Goal: Task Accomplishment & Management: Manage account settings

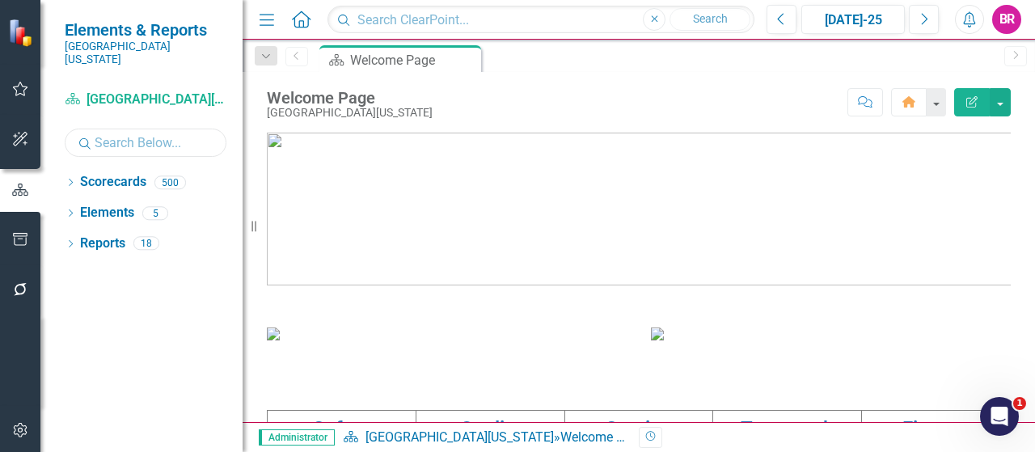
click at [96, 129] on input "text" at bounding box center [146, 143] width 162 height 28
type input "hi"
click at [76, 169] on div "Dropdown Scorecards 35" at bounding box center [154, 184] width 178 height 31
click at [70, 180] on icon "Dropdown" at bounding box center [70, 184] width 11 height 9
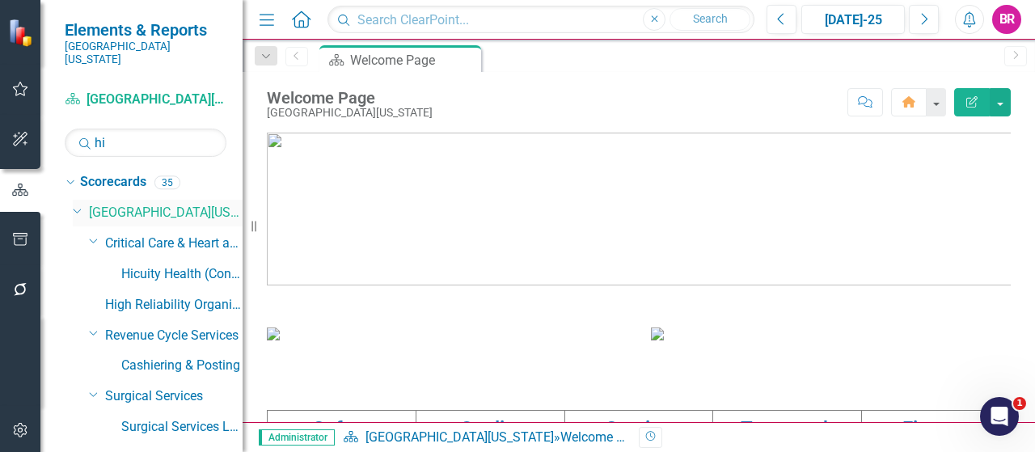
scroll to position [81, 0]
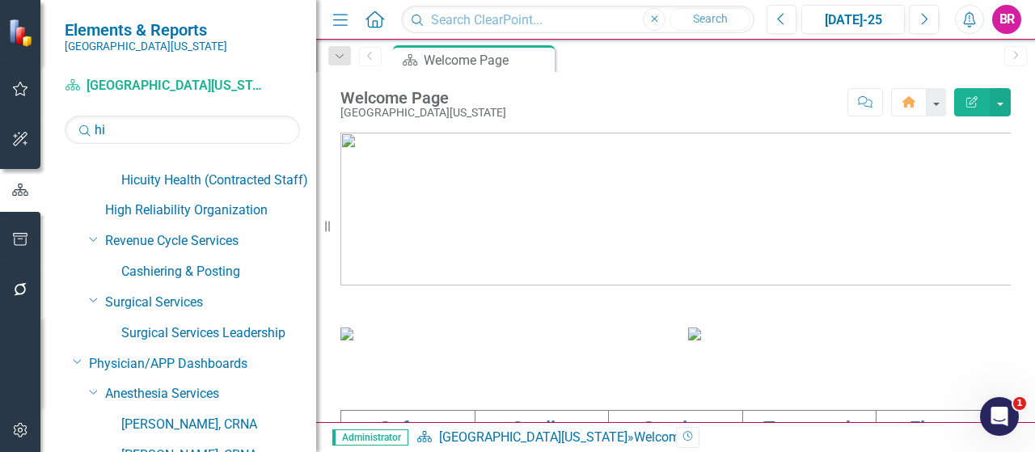
drag, startPoint x: 252, startPoint y: 229, endPoint x: 330, endPoint y: 224, distance: 78.6
click at [329, 224] on div "Resize" at bounding box center [322, 226] width 13 height 452
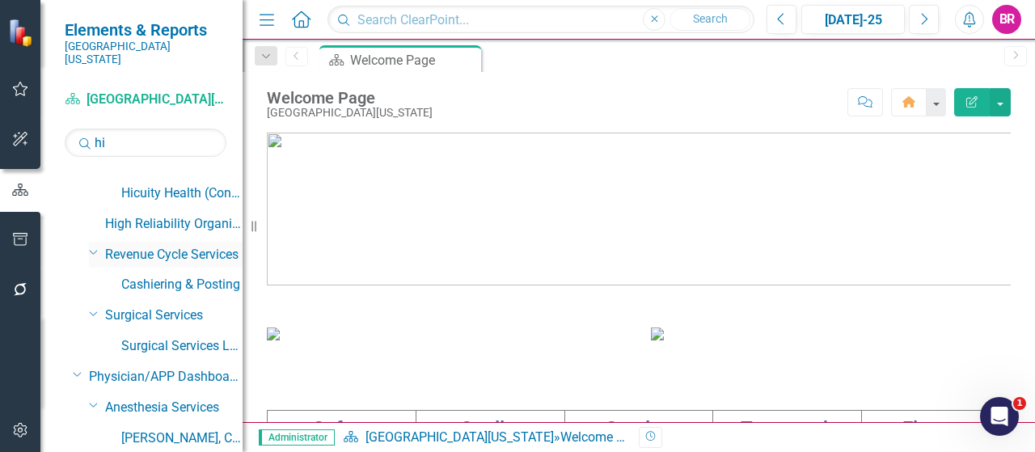
drag, startPoint x: 335, startPoint y: 226, endPoint x: 212, endPoint y: 228, distance: 123.0
click at [212, 228] on div "Elements & Reports [GEOGRAPHIC_DATA][US_STATE] Scorecard [GEOGRAPHIC_DATA][US_S…" at bounding box center [121, 226] width 243 height 452
drag, startPoint x: 249, startPoint y: 229, endPoint x: 231, endPoint y: 232, distance: 18.9
click at [231, 232] on div "Elements & Reports [GEOGRAPHIC_DATA][US_STATE] Scorecard [GEOGRAPHIC_DATA][US_S…" at bounding box center [121, 226] width 243 height 452
click at [128, 129] on input "hi" at bounding box center [146, 143] width 162 height 28
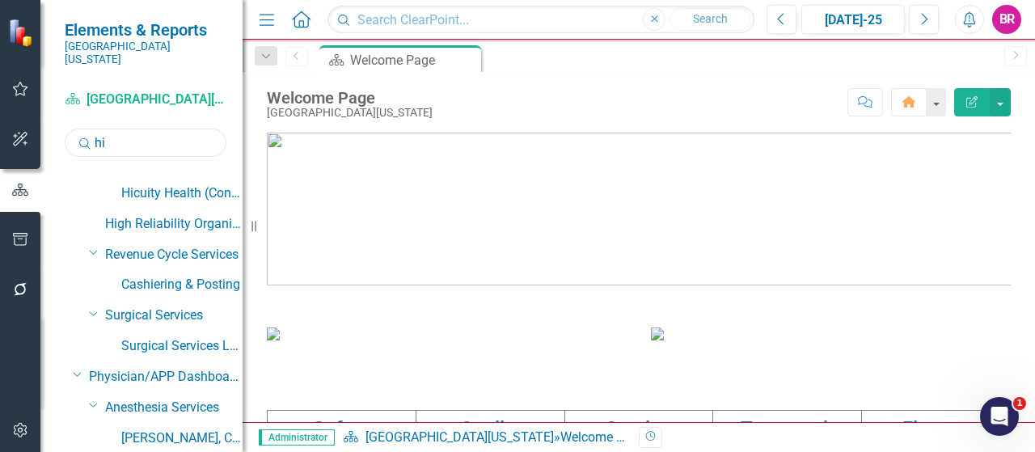
click at [128, 129] on input "hi" at bounding box center [146, 143] width 162 height 28
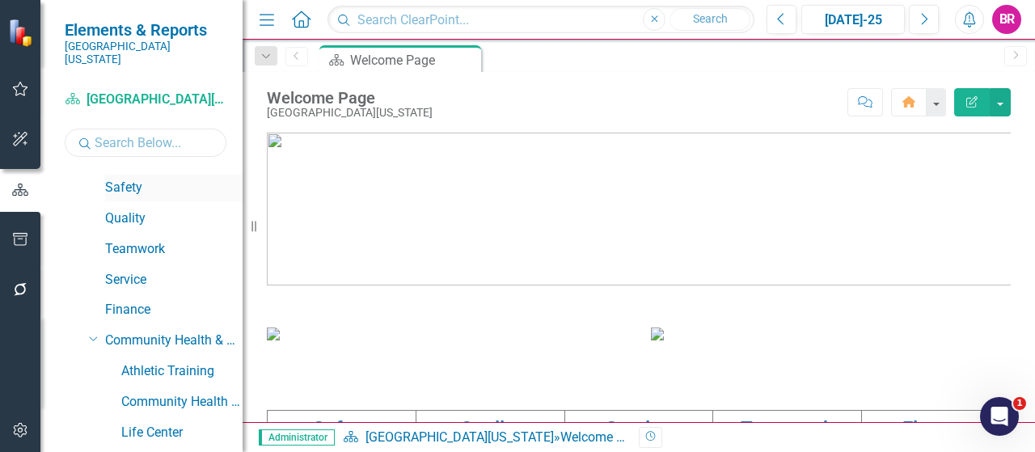
scroll to position [0, 0]
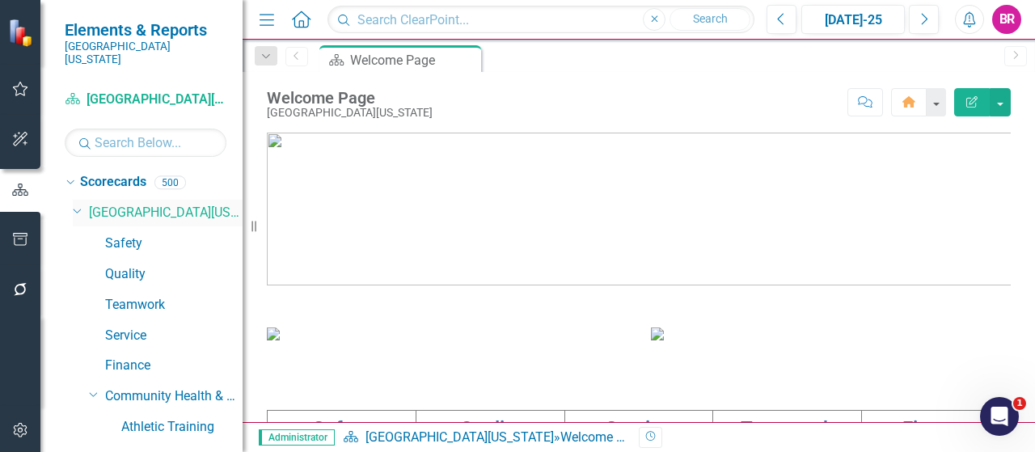
click at [74, 204] on icon "Dropdown" at bounding box center [78, 210] width 10 height 12
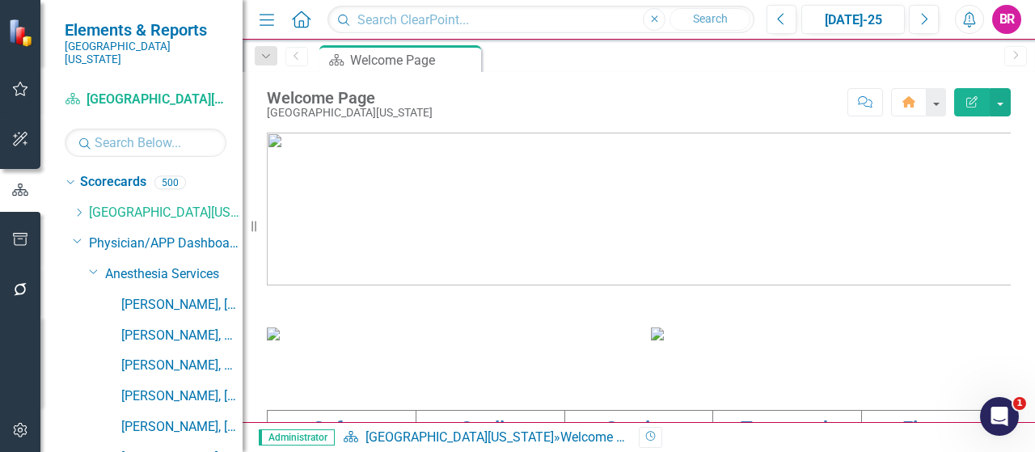
drag, startPoint x: 75, startPoint y: 226, endPoint x: 78, endPoint y: 216, distance: 10.0
click at [76, 235] on icon "Dropdown" at bounding box center [78, 241] width 10 height 12
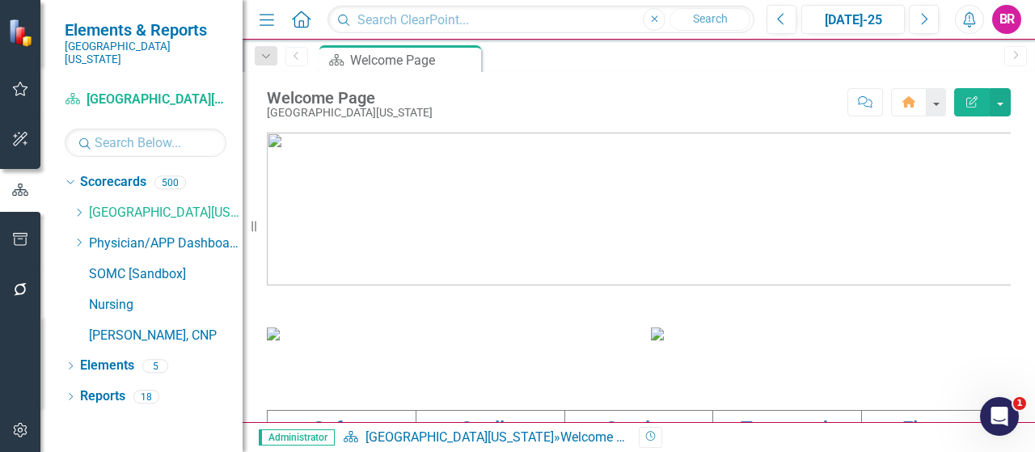
drag, startPoint x: 79, startPoint y: 201, endPoint x: 104, endPoint y: 222, distance: 33.3
click at [79, 209] on icon at bounding box center [80, 213] width 4 height 8
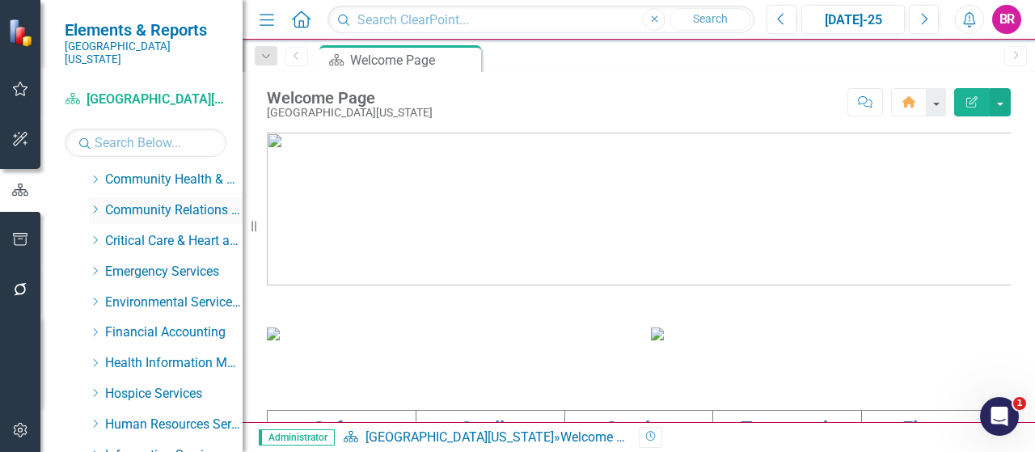
scroll to position [243, 0]
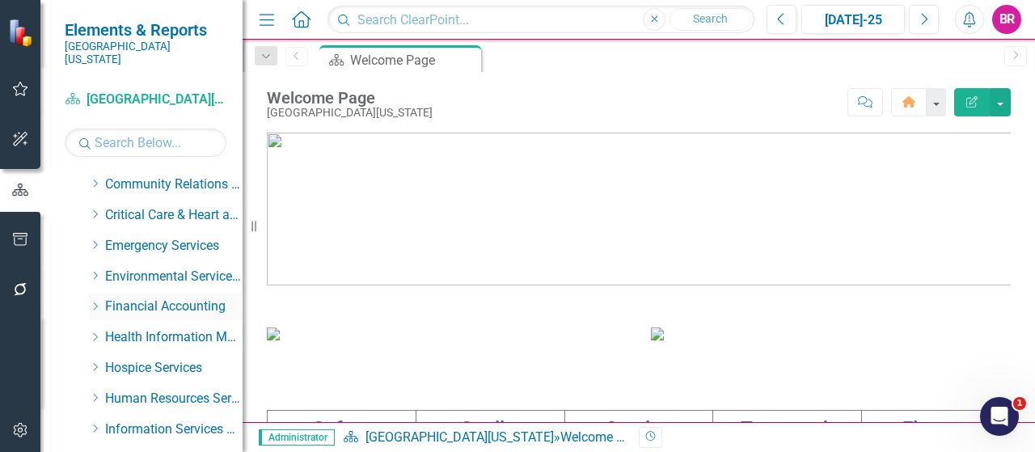
click at [95, 303] on icon at bounding box center [96, 307] width 4 height 8
click at [95, 299] on icon "Dropdown" at bounding box center [94, 305] width 10 height 12
click at [92, 332] on icon "Dropdown" at bounding box center [95, 337] width 12 height 10
click at [132, 359] on link "Health Information Management" at bounding box center [181, 368] width 121 height 19
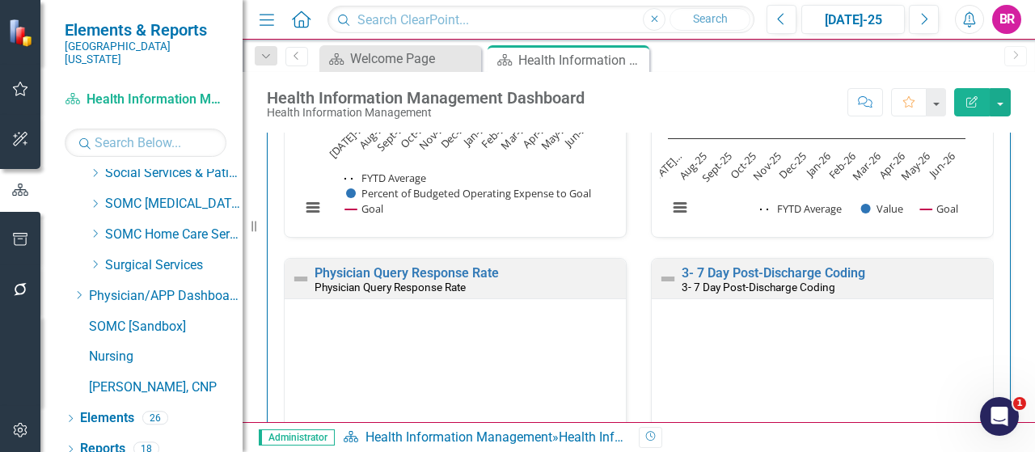
scroll to position [1, 0]
click at [118, 440] on link "Reports" at bounding box center [102, 449] width 45 height 19
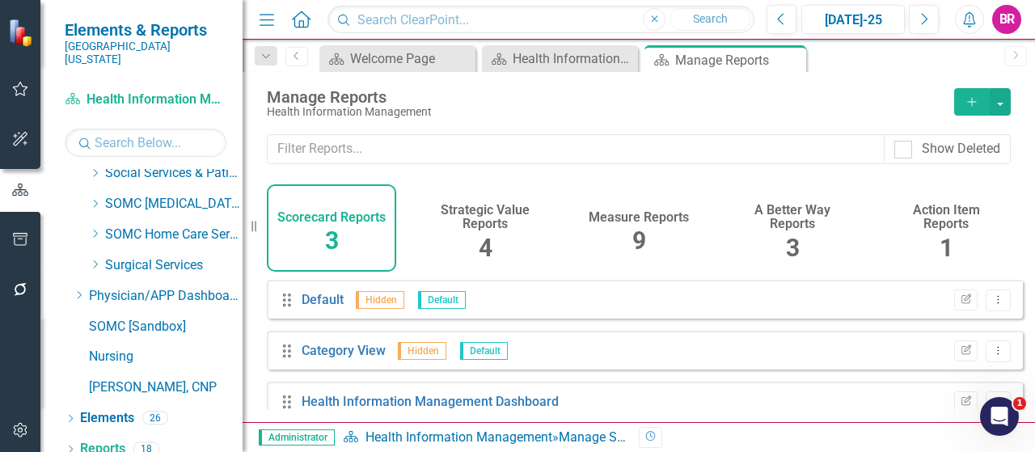
click at [638, 231] on span "9" at bounding box center [640, 241] width 14 height 28
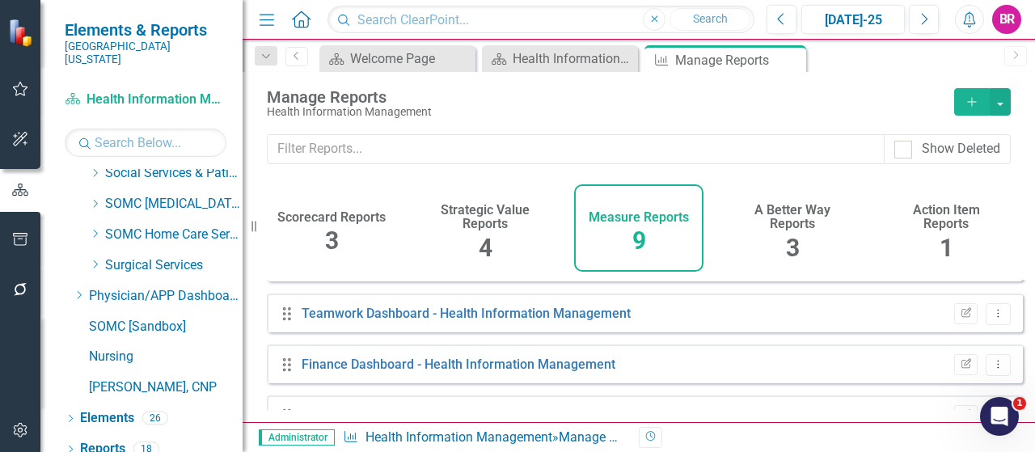
scroll to position [327, 0]
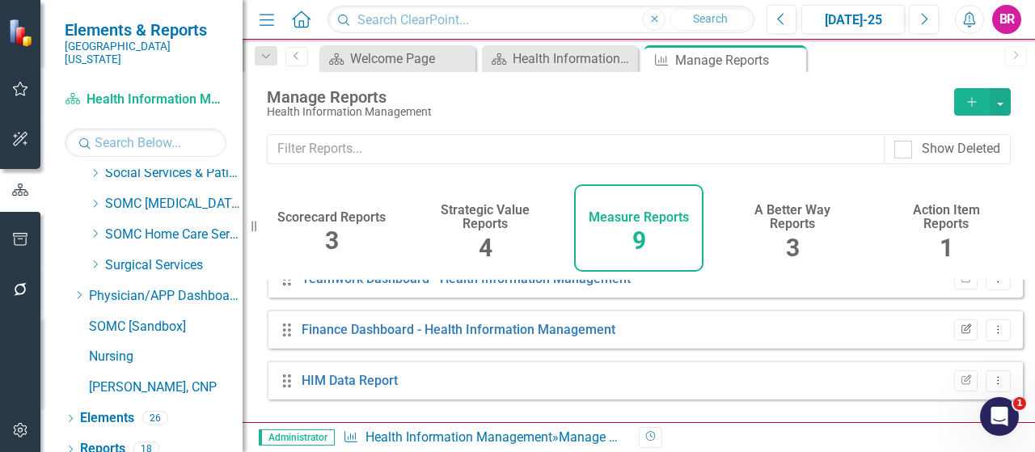
click at [955, 341] on button "Edit Report" at bounding box center [966, 330] width 23 height 21
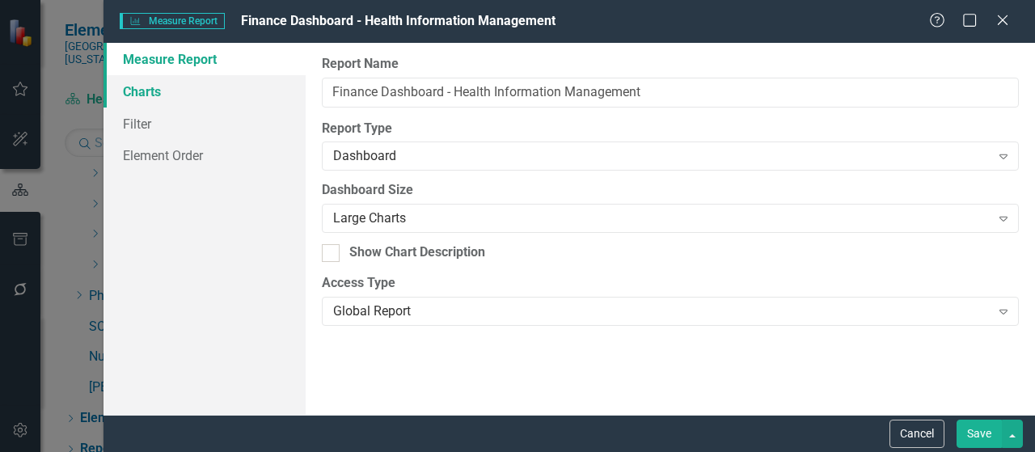
click at [152, 91] on link "Charts" at bounding box center [205, 91] width 202 height 32
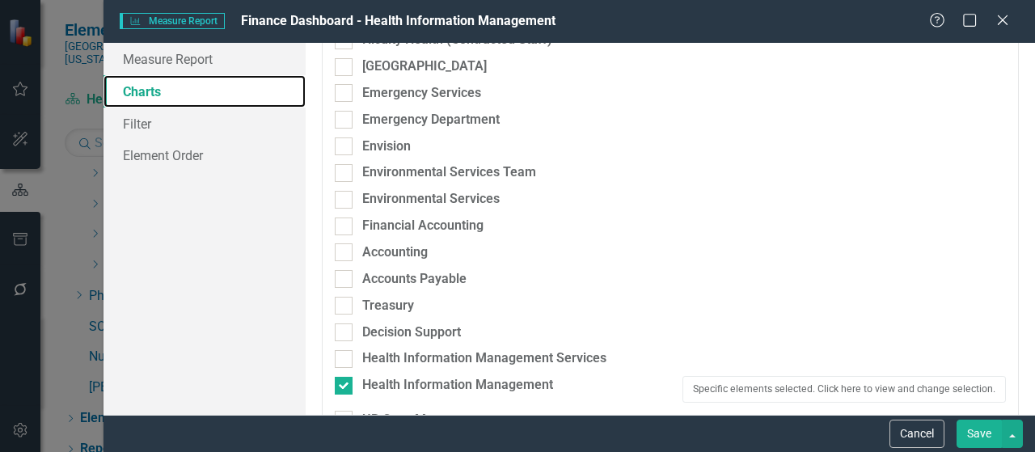
scroll to position [728, 0]
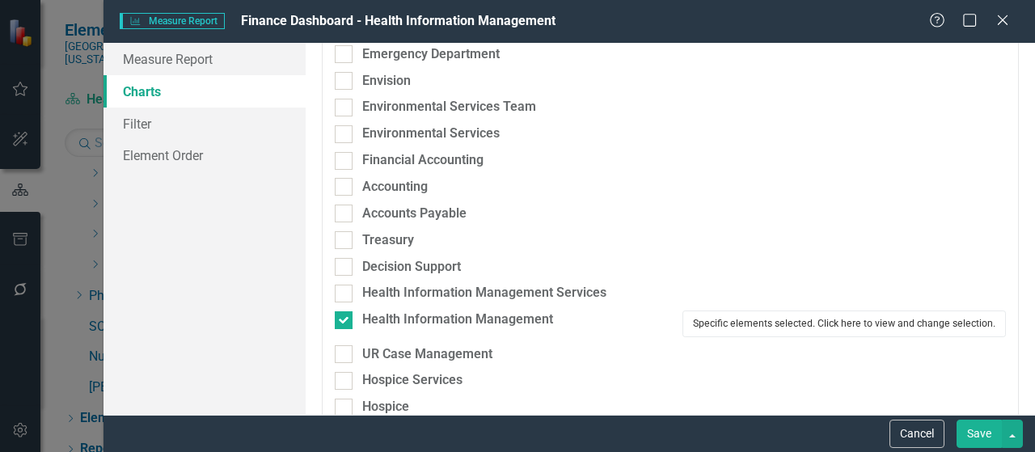
click at [812, 331] on button "Specific elements selected. Click here to view and change selection." at bounding box center [845, 324] width 324 height 26
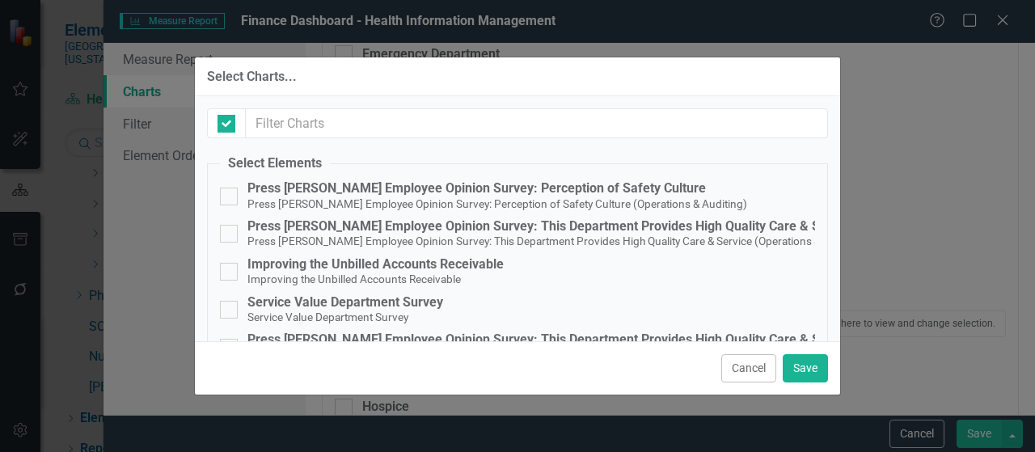
checkbox input "false"
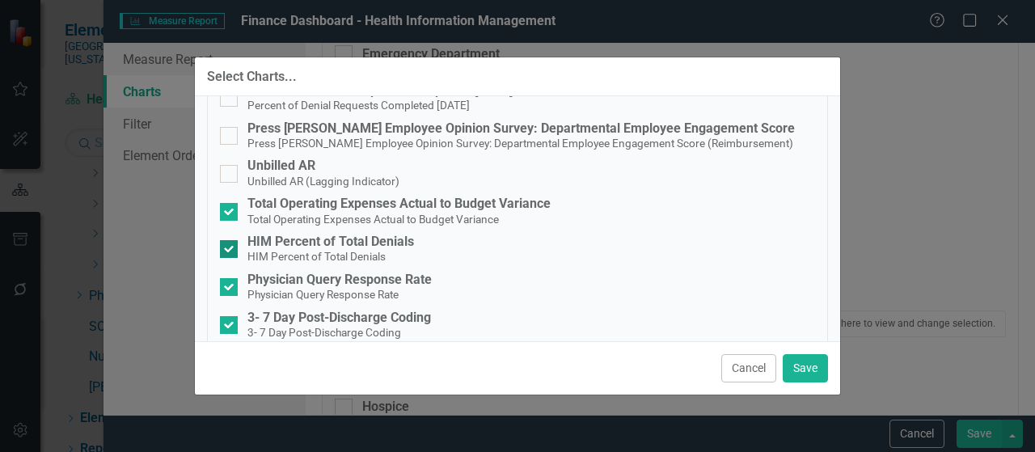
scroll to position [532, 0]
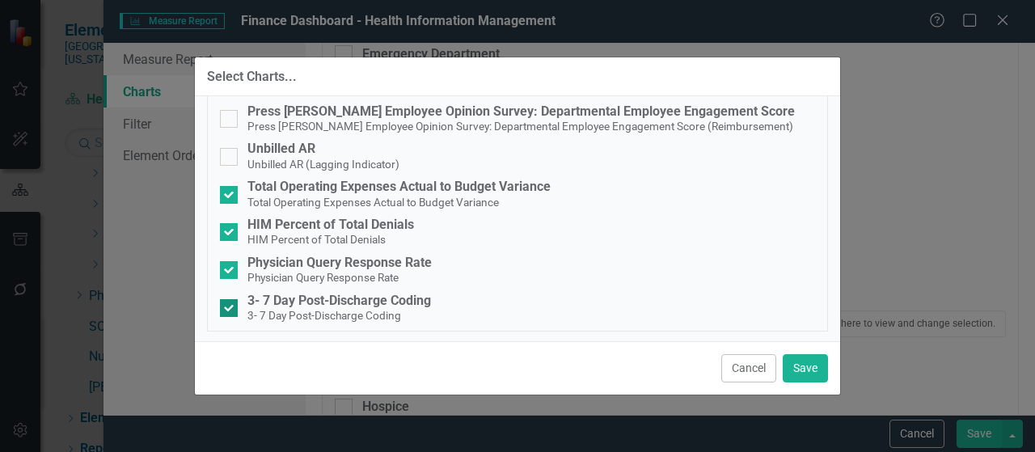
drag, startPoint x: 338, startPoint y: 305, endPoint x: 349, endPoint y: 305, distance: 10.5
click at [338, 305] on div "3- 7 Day Post-Discharge Coding" at bounding box center [340, 301] width 184 height 15
click at [231, 305] on input "3- 7 Day Post-Discharge Coding 3- 7 Day Post-Discharge Coding" at bounding box center [225, 304] width 11 height 11
checkbox input "false"
click at [813, 368] on button "Save" at bounding box center [805, 368] width 45 height 28
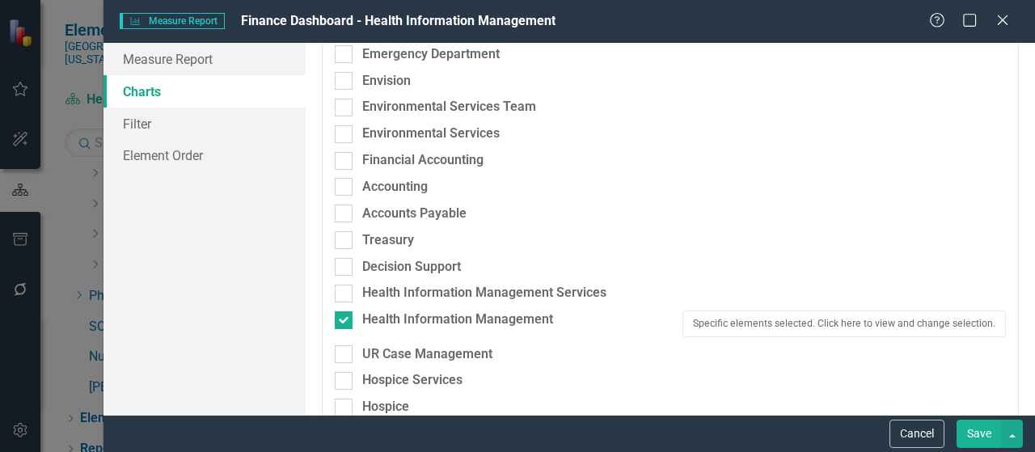
click at [984, 435] on button "Save" at bounding box center [979, 434] width 45 height 28
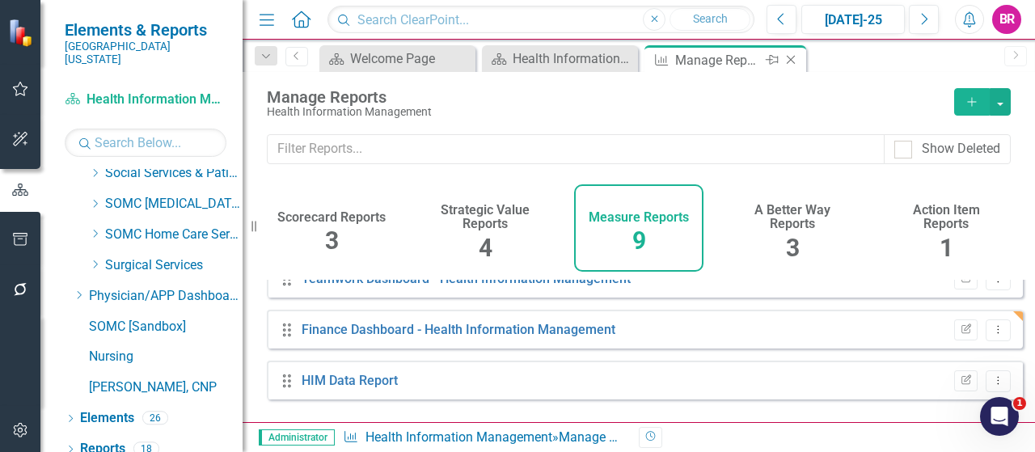
click at [794, 61] on icon "Close" at bounding box center [791, 59] width 16 height 13
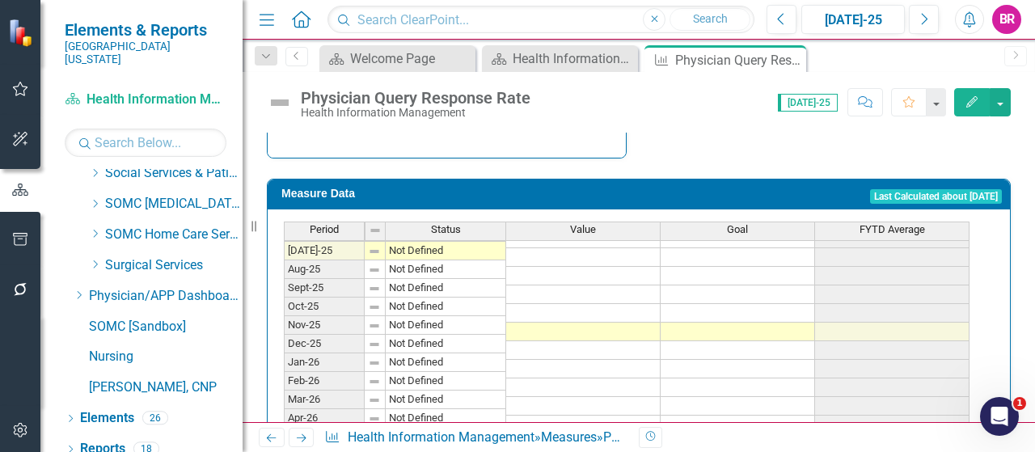
scroll to position [589, 0]
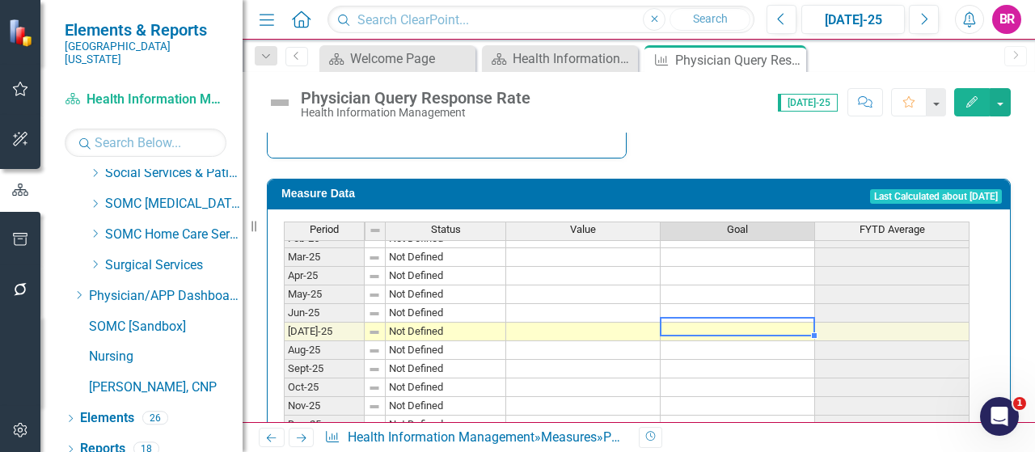
click at [731, 324] on td at bounding box center [738, 332] width 155 height 19
type textarea "8"
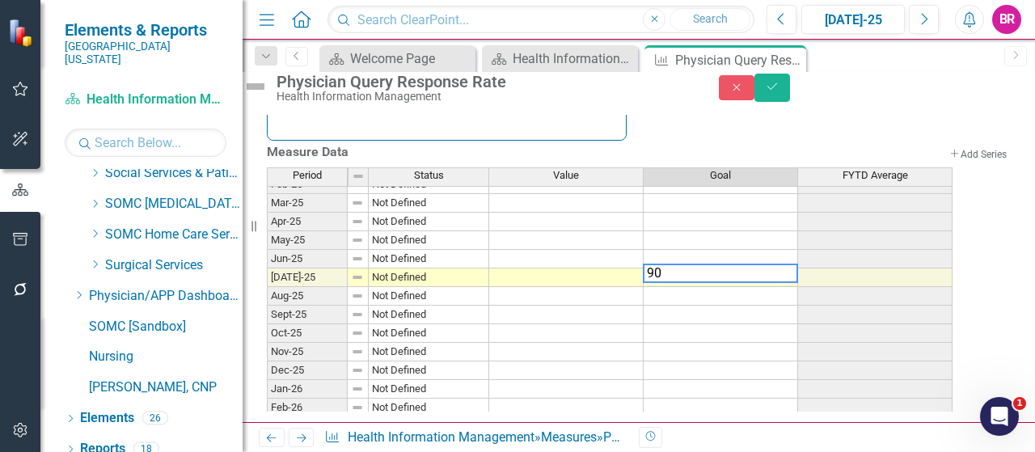
click at [579, 287] on td at bounding box center [566, 278] width 155 height 19
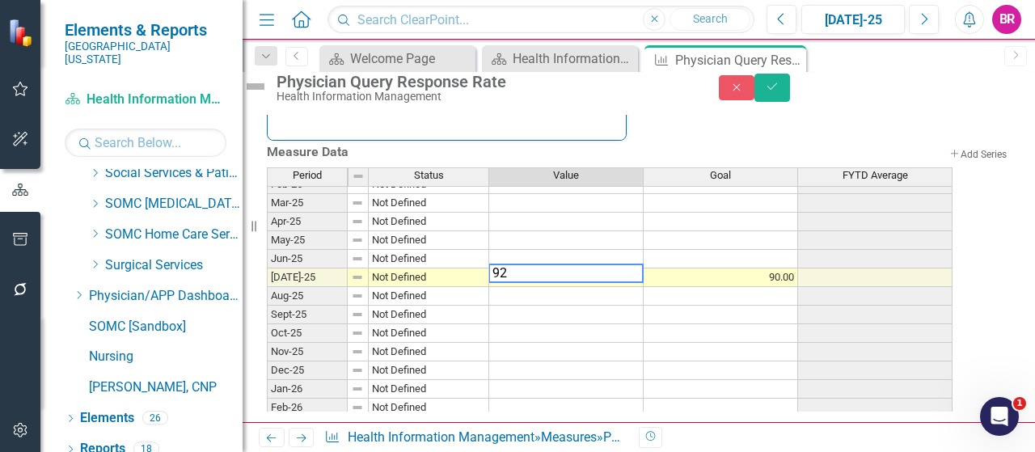
type textarea "92"
click at [683, 167] on div "Measure Data Add Add Series" at bounding box center [639, 154] width 744 height 27
click at [798, 287] on td "90.00" at bounding box center [721, 278] width 155 height 19
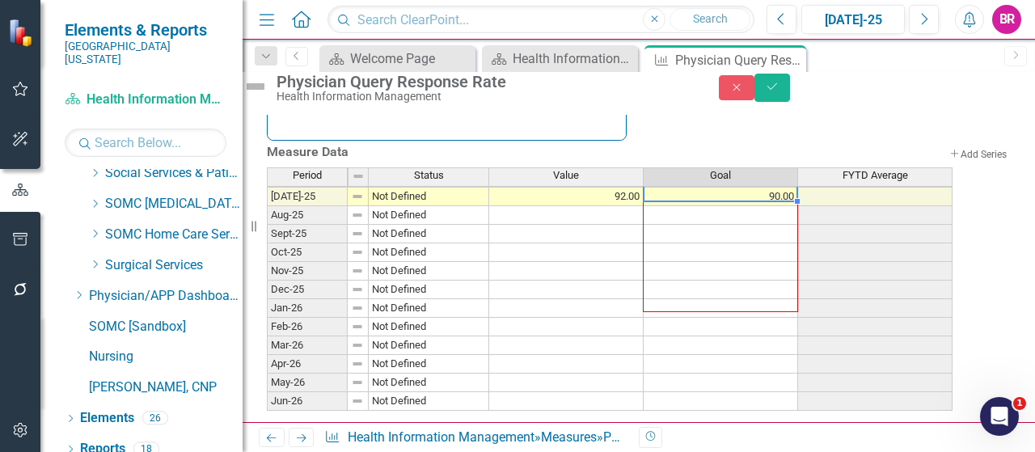
scroll to position [735, 0]
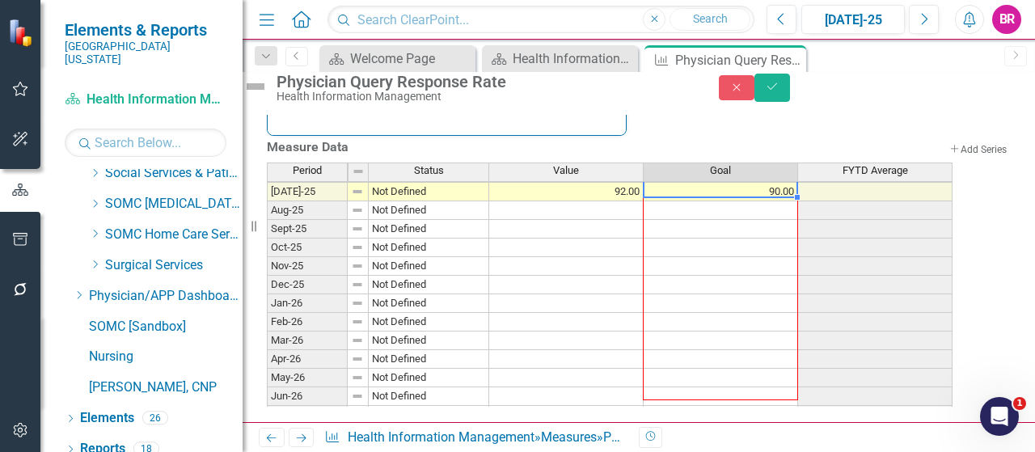
drag, startPoint x: 815, startPoint y: 342, endPoint x: 777, endPoint y: 371, distance: 47.9
click at [267, 425] on div at bounding box center [267, 425] width 0 height 0
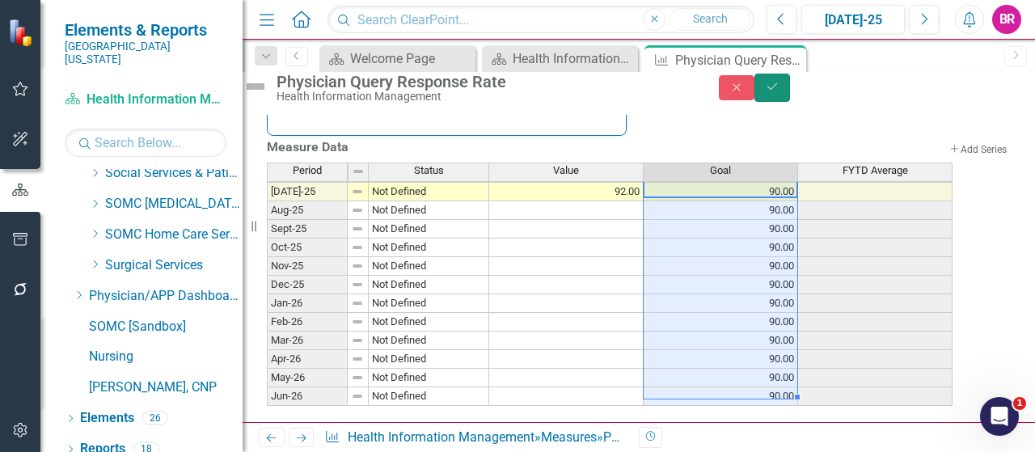
drag, startPoint x: 993, startPoint y: 91, endPoint x: 980, endPoint y: 100, distance: 15.3
click at [780, 91] on icon "Save" at bounding box center [772, 86] width 15 height 11
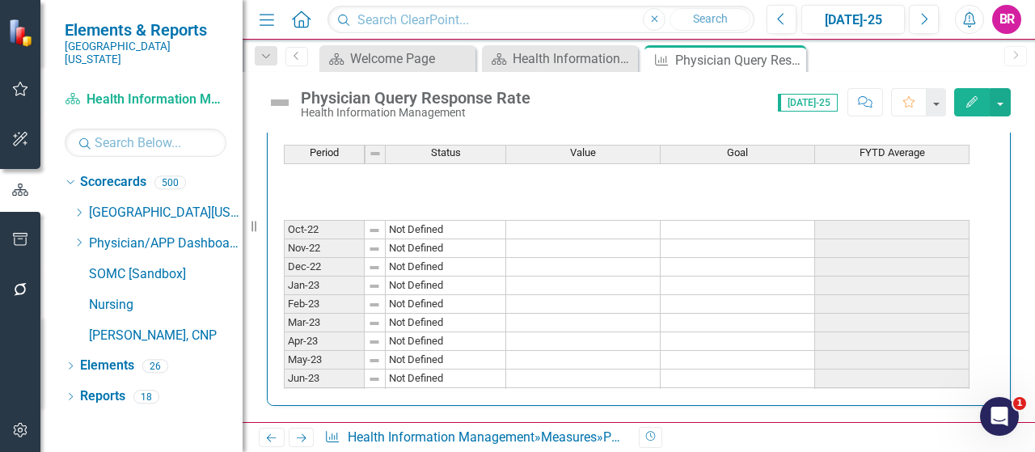
scroll to position [0, 0]
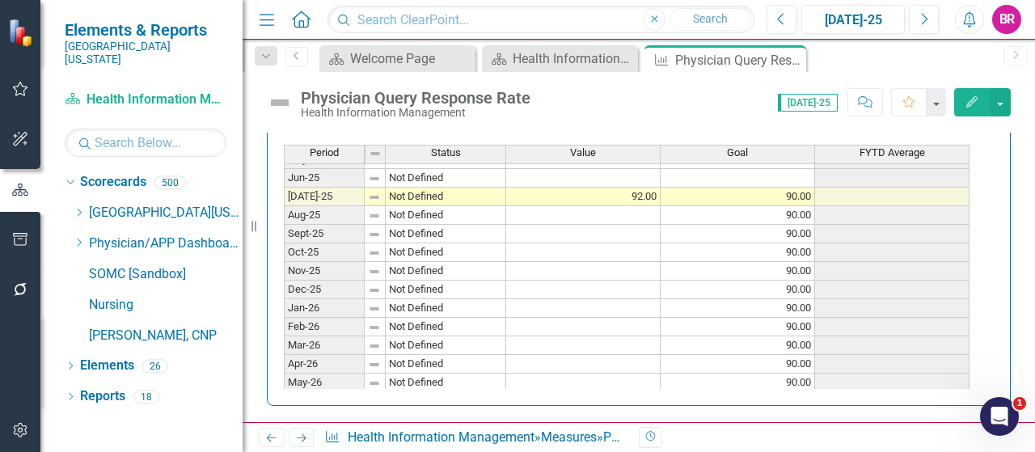
click at [735, 147] on span "Goal" at bounding box center [737, 152] width 21 height 11
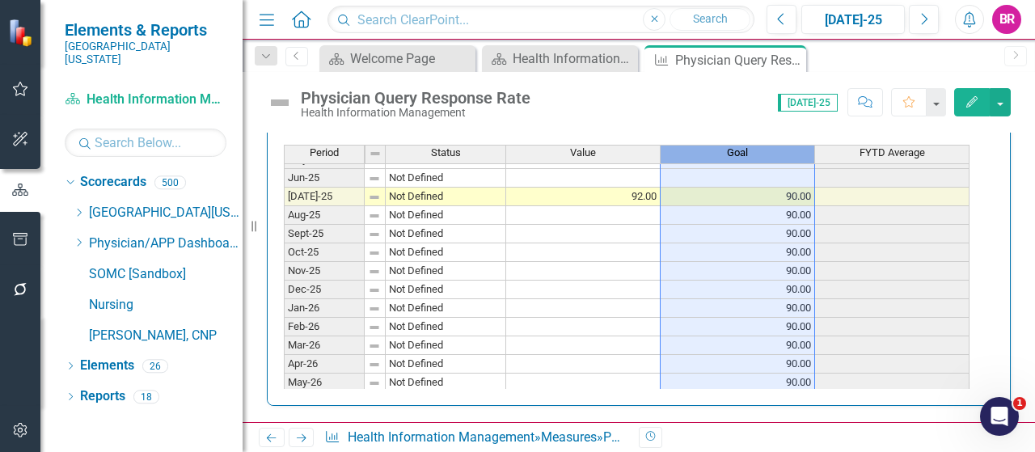
click at [735, 147] on span "Goal" at bounding box center [737, 152] width 21 height 11
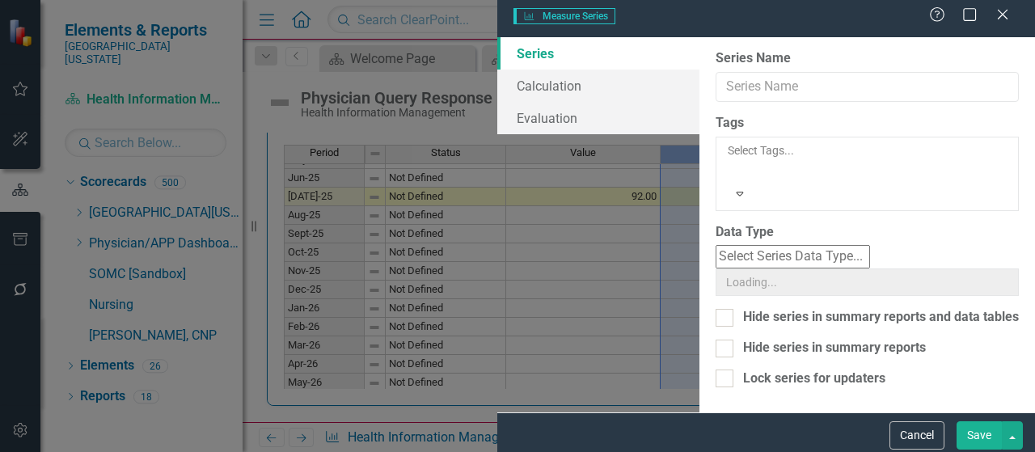
type input "Goal"
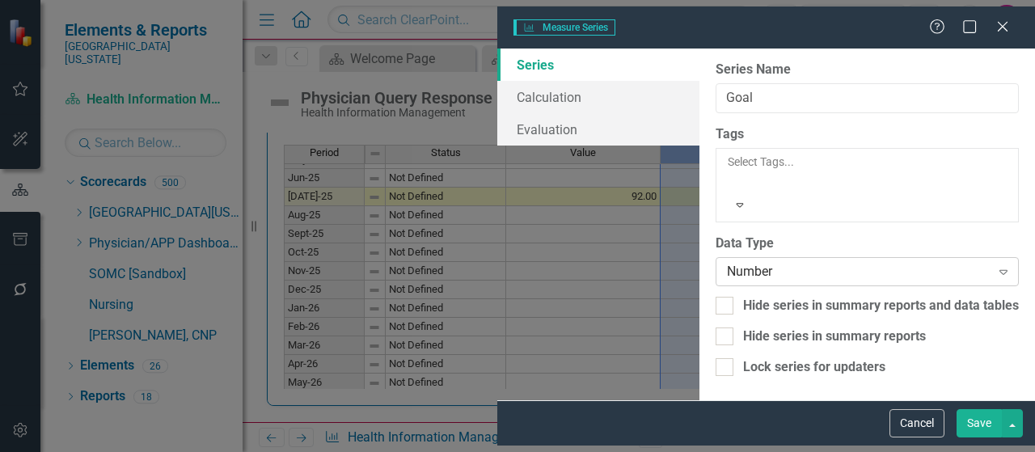
click at [727, 262] on div "Number" at bounding box center [859, 271] width 264 height 19
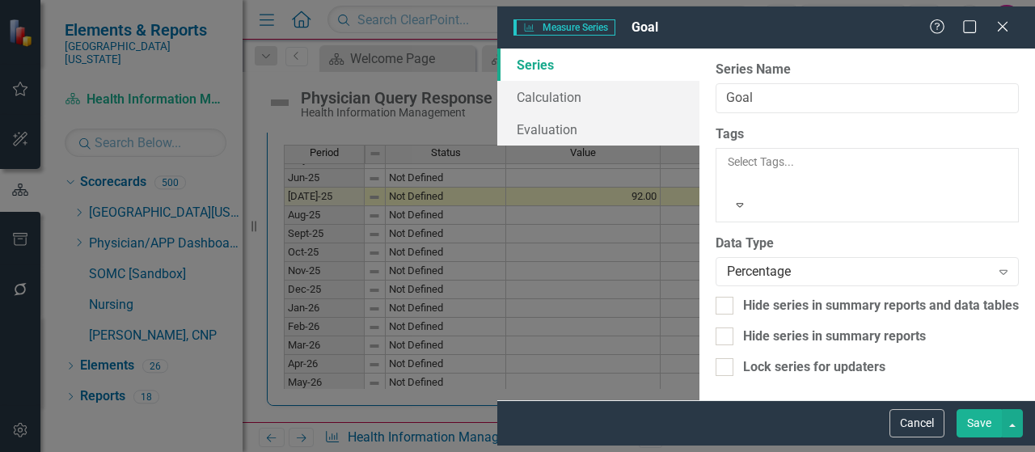
click at [983, 431] on button "Save" at bounding box center [979, 423] width 45 height 28
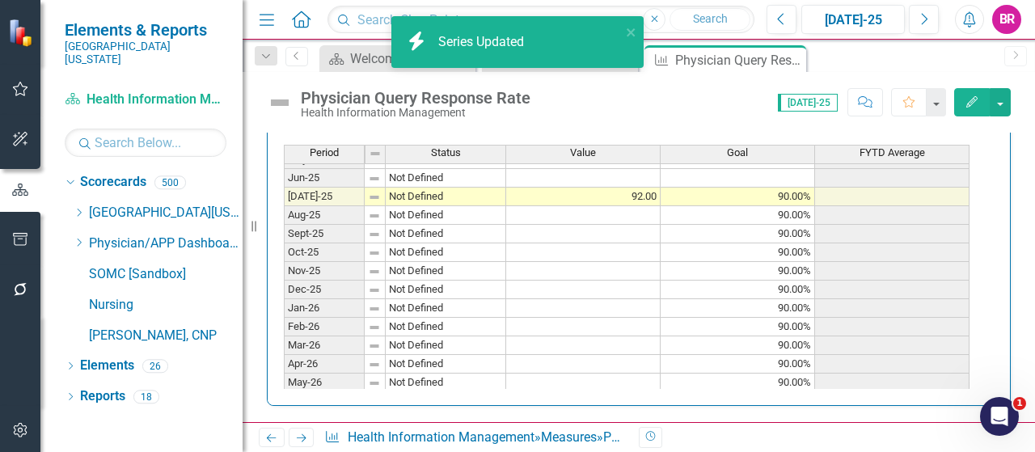
click at [584, 147] on span "Value" at bounding box center [583, 152] width 26 height 11
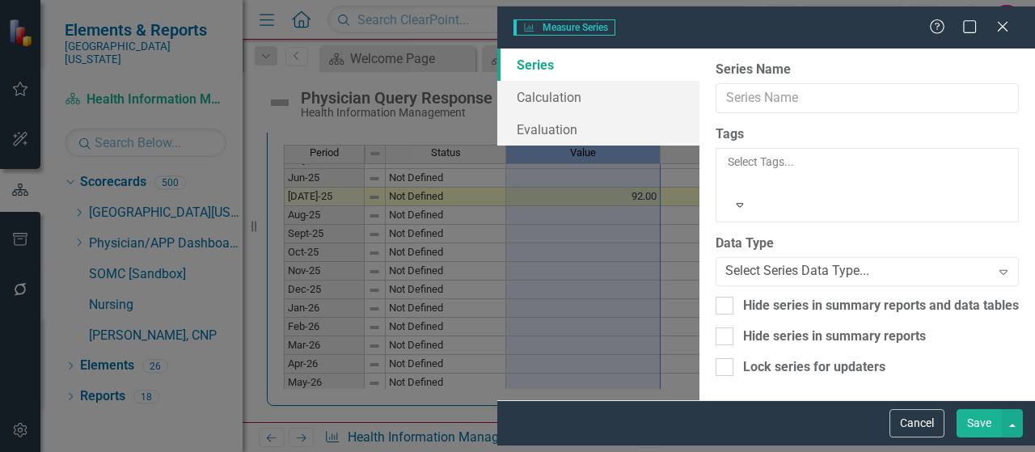
type input "Value"
click at [727, 262] on div "Number" at bounding box center [859, 271] width 264 height 19
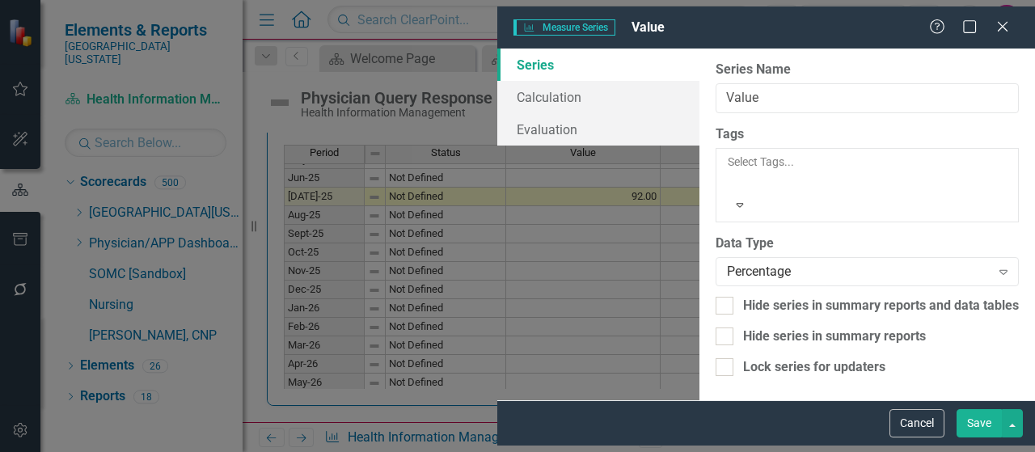
click at [977, 438] on button "Save" at bounding box center [979, 423] width 45 height 28
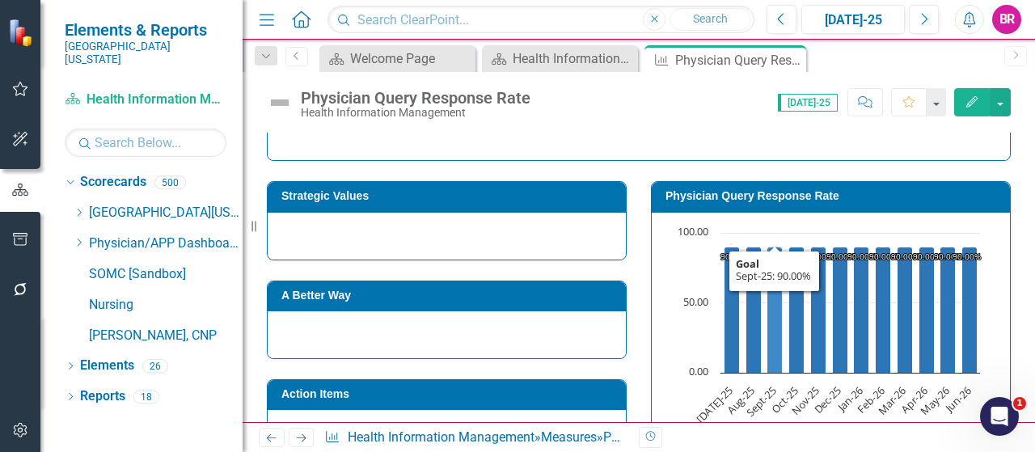
scroll to position [241, 0]
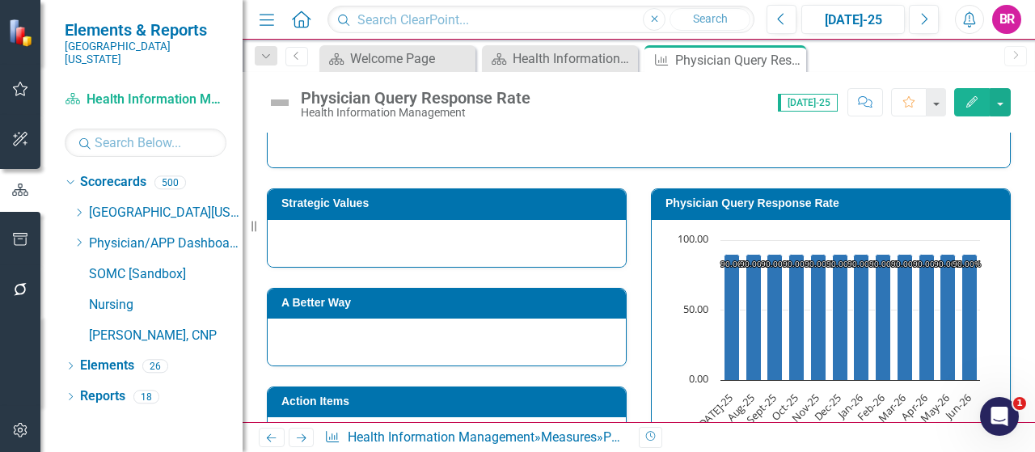
click at [772, 205] on h3 "Physician Query Response Rate" at bounding box center [834, 203] width 337 height 12
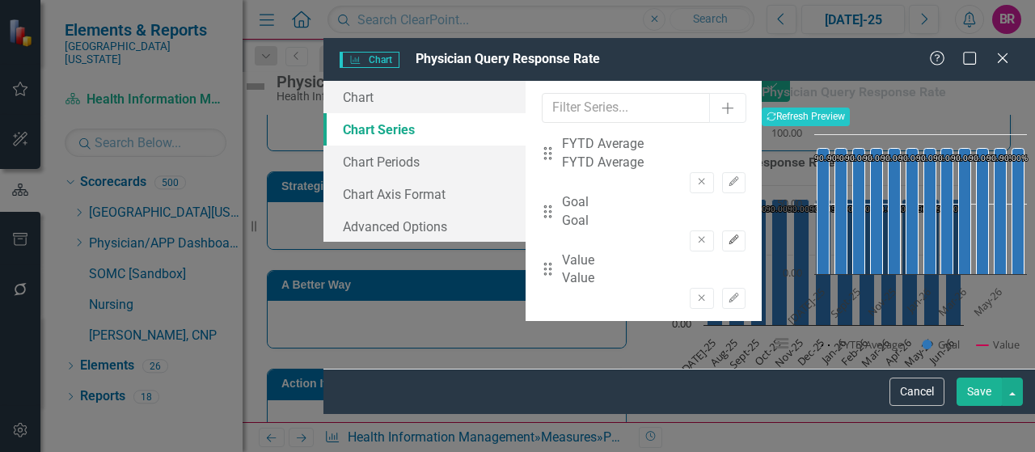
click at [729, 235] on icon "button" at bounding box center [734, 240] width 10 height 10
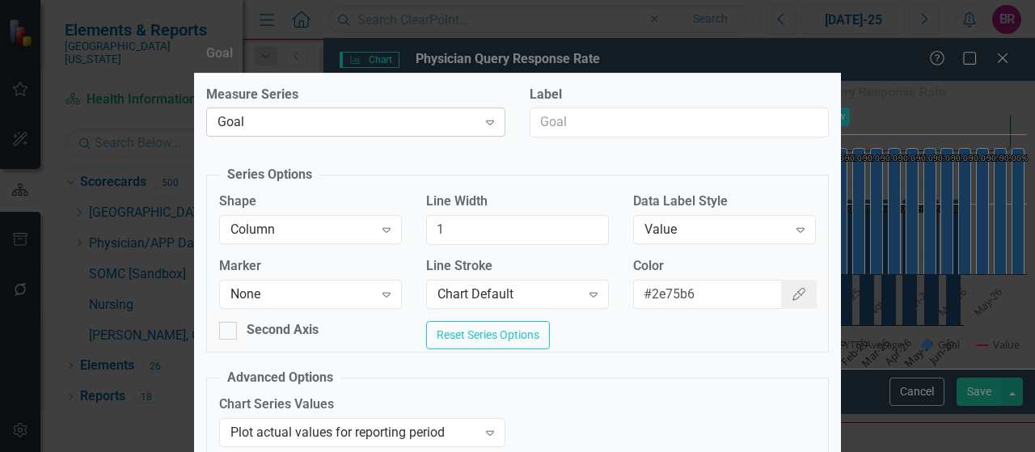
click at [385, 111] on div "Goal Expand" at bounding box center [355, 122] width 299 height 29
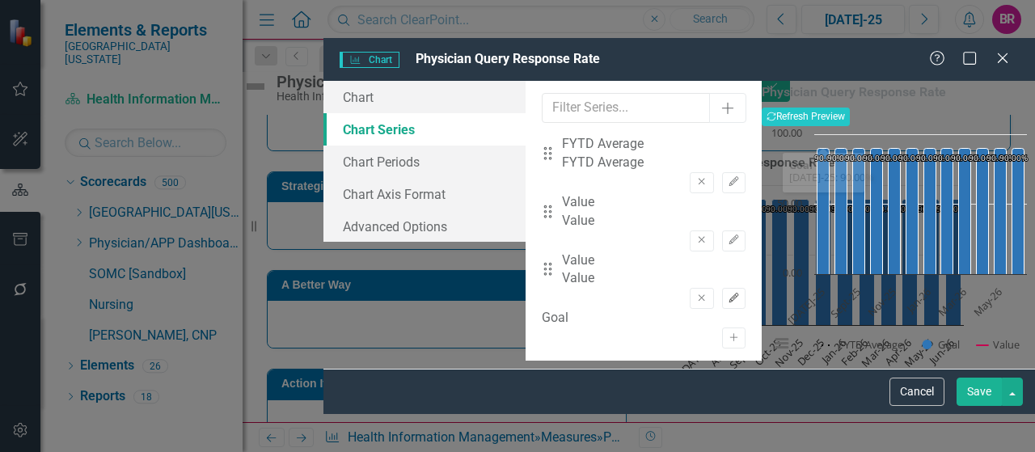
click at [728, 294] on icon "Edit" at bounding box center [734, 299] width 12 height 10
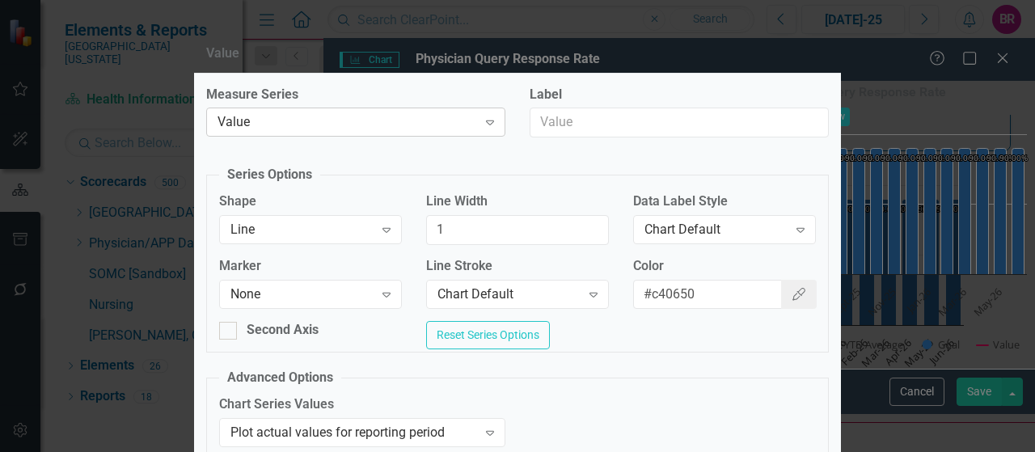
click at [377, 121] on div "Value" at bounding box center [348, 122] width 260 height 19
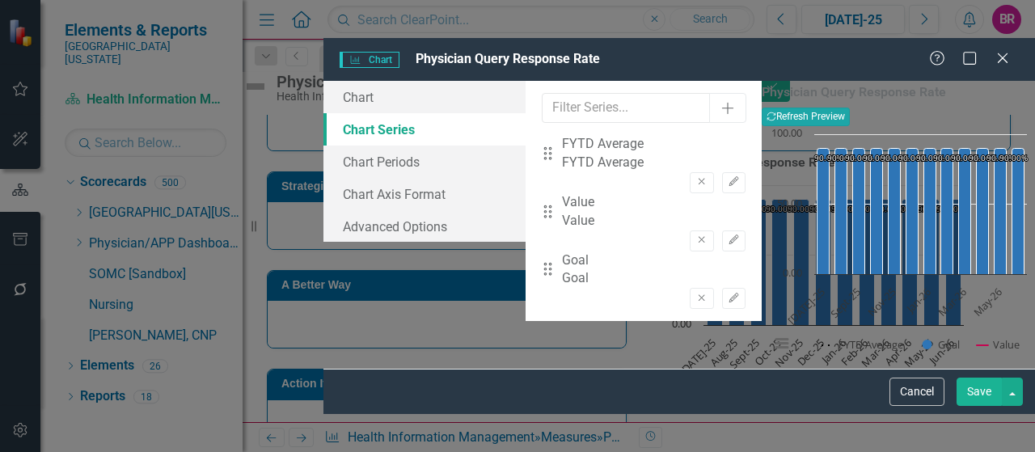
click at [850, 108] on button "Recalculate Refresh Preview" at bounding box center [806, 117] width 88 height 18
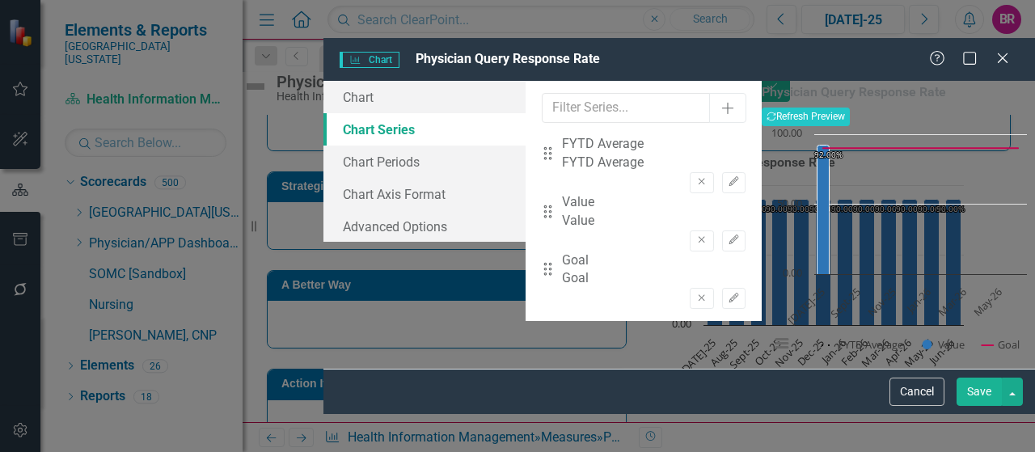
click at [971, 406] on button "Save" at bounding box center [979, 392] width 45 height 28
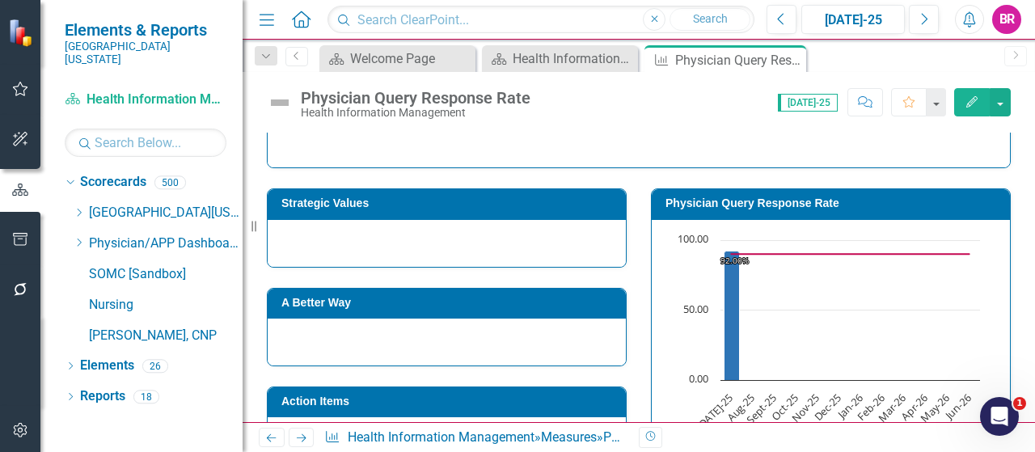
click at [446, 200] on h3 "Strategic Values" at bounding box center [450, 203] width 337 height 12
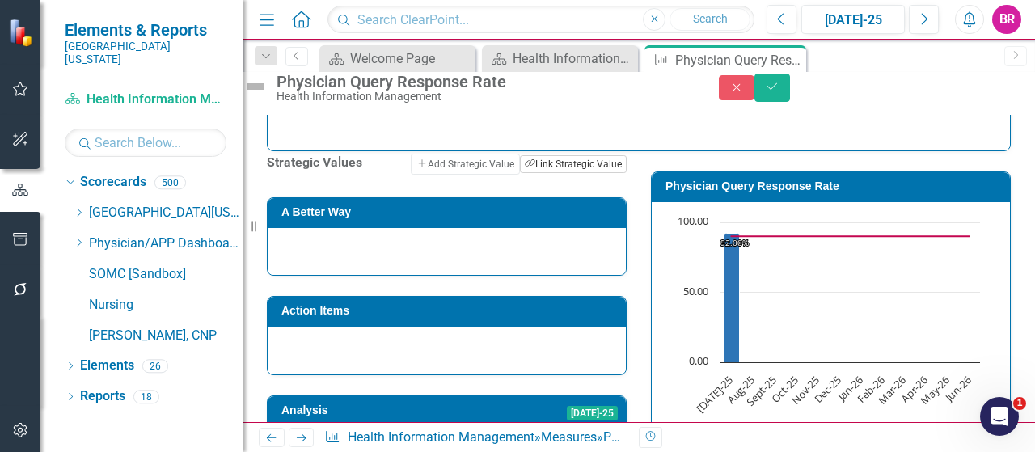
click at [523, 173] on button "Link Tag Link Strategic Value" at bounding box center [573, 164] width 107 height 18
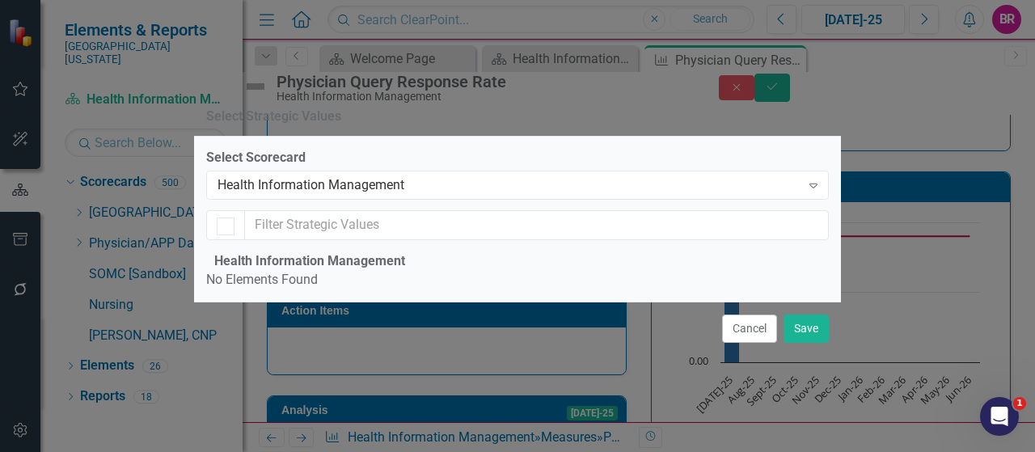
click at [383, 149] on div "Select Scorecard Health Information Management Expand Health Information Manage…" at bounding box center [517, 220] width 623 height 142
click at [387, 176] on div "Health Information Management" at bounding box center [509, 185] width 583 height 19
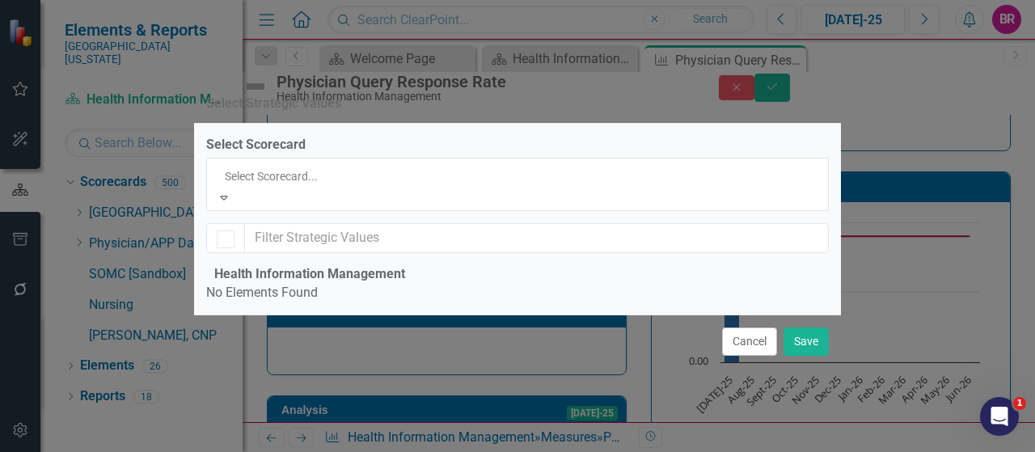
scroll to position [823, 0]
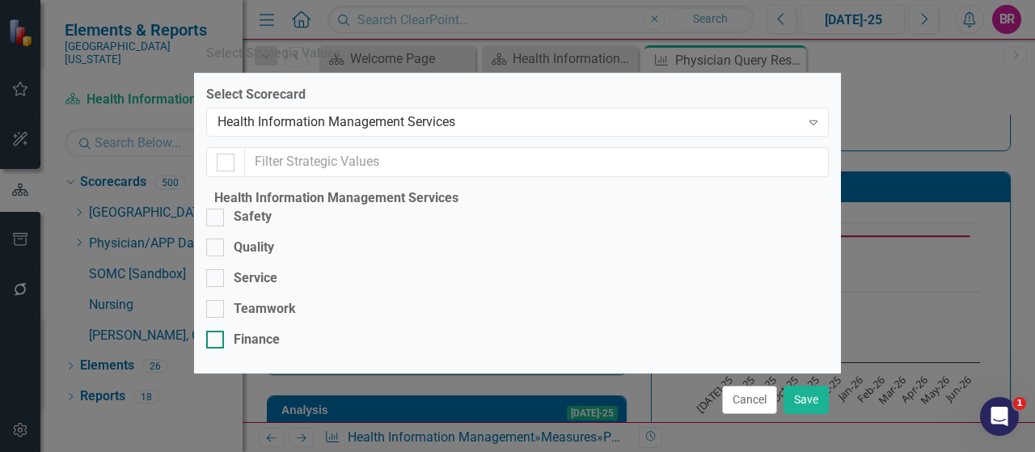
scroll to position [23, 0]
click at [278, 331] on div "Finance" at bounding box center [257, 340] width 46 height 19
click at [217, 331] on input "Finance" at bounding box center [211, 336] width 11 height 11
checkbox input "true"
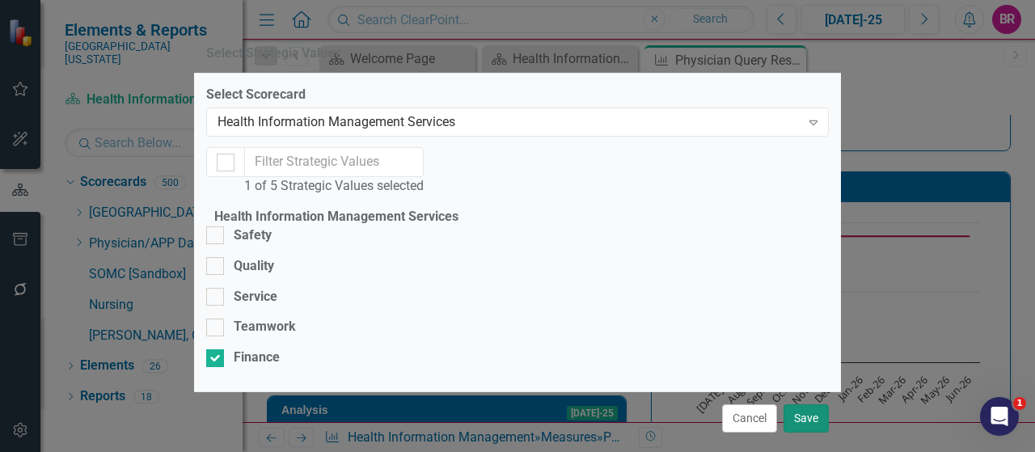
click at [813, 404] on button "Save" at bounding box center [806, 418] width 45 height 28
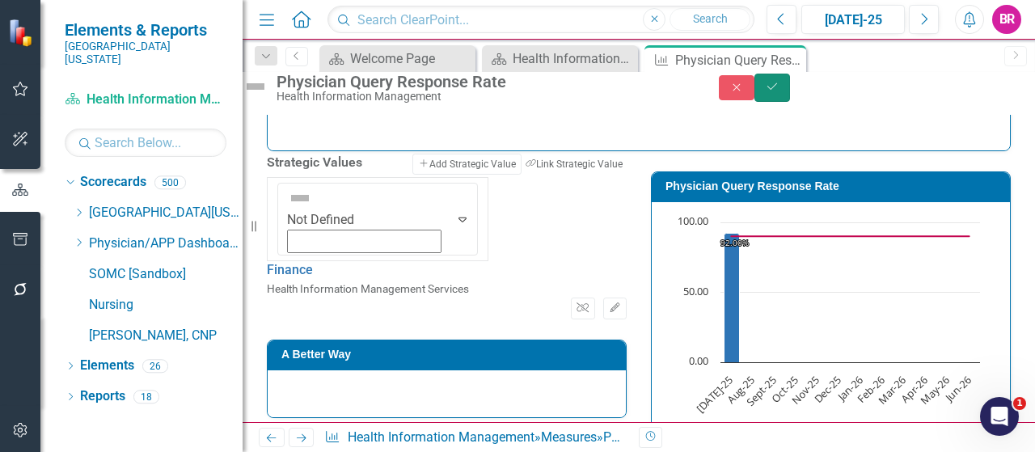
click at [780, 92] on icon "Save" at bounding box center [772, 86] width 15 height 11
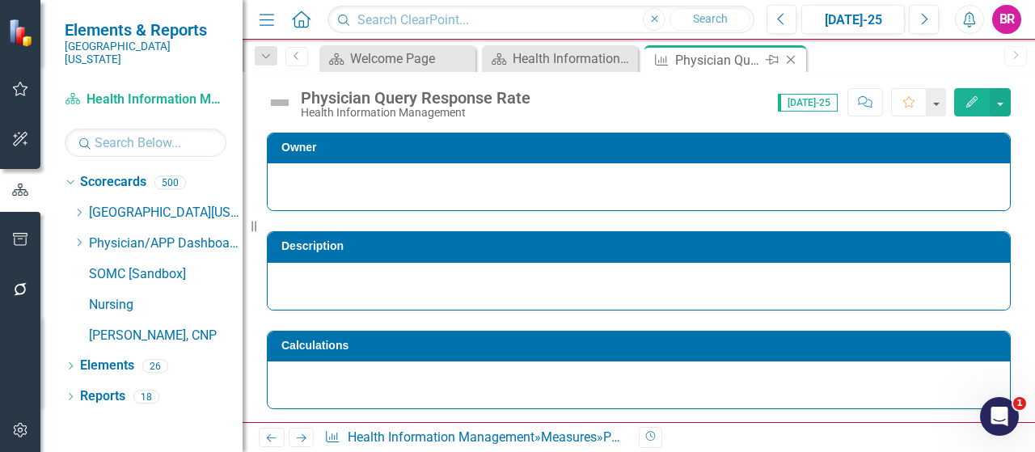
click at [794, 57] on icon "Close" at bounding box center [791, 59] width 16 height 13
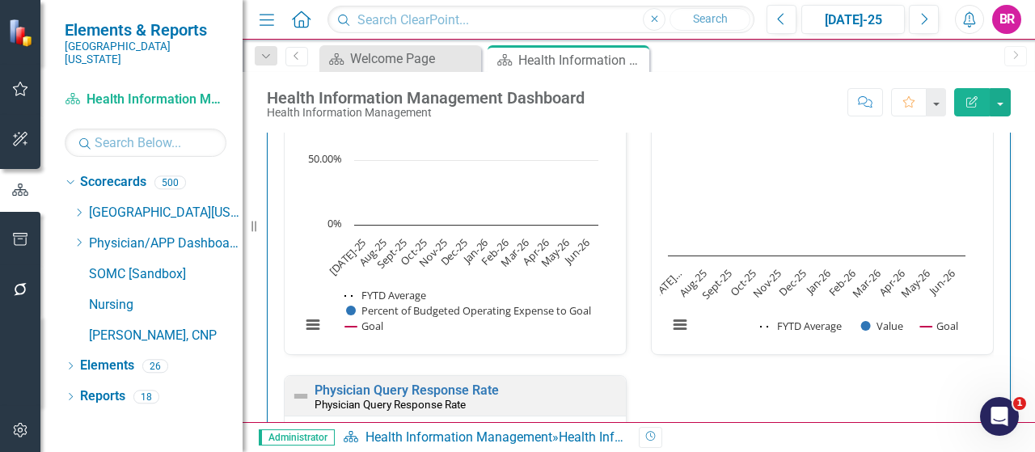
scroll to position [1861, 0]
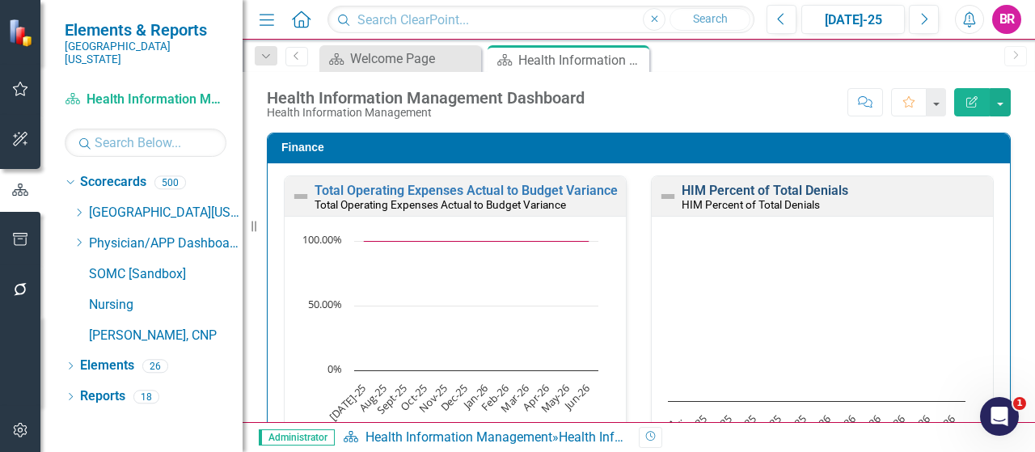
click at [761, 183] on link "HIM Percent of Total Denials" at bounding box center [765, 190] width 167 height 15
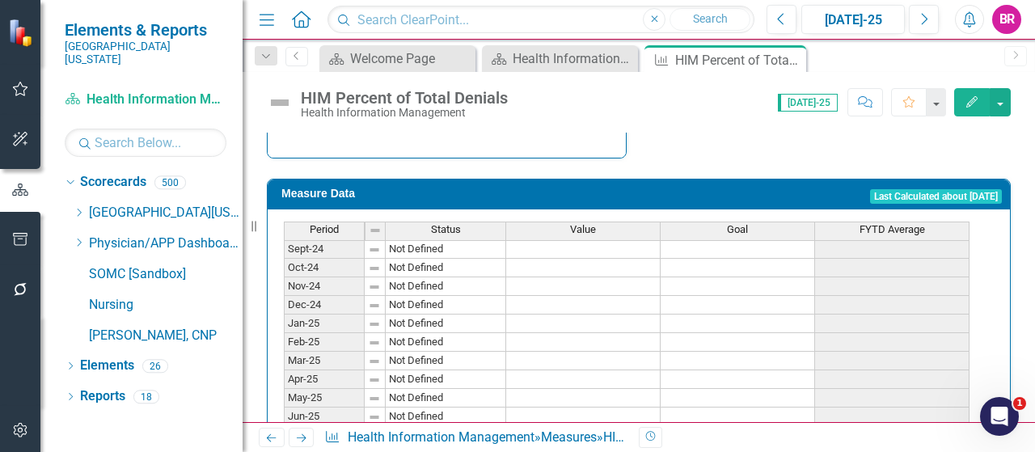
scroll to position [647, 0]
